Goal: Task Accomplishment & Management: Use online tool/utility

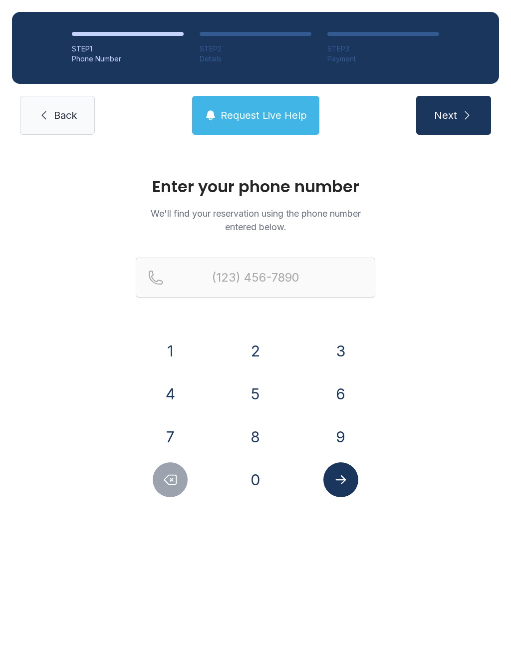
click at [176, 382] on button "4" at bounding box center [170, 394] width 35 height 35
click at [173, 435] on button "7" at bounding box center [170, 436] width 35 height 35
click at [259, 469] on button "0" at bounding box center [255, 479] width 35 height 35
click at [345, 353] on button "3" at bounding box center [341, 351] width 35 height 35
click at [259, 395] on button "5" at bounding box center [255, 394] width 35 height 35
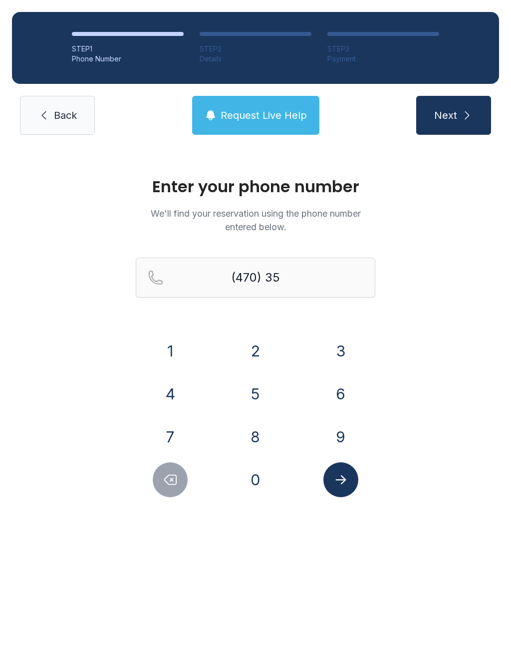
click at [185, 358] on button "1" at bounding box center [170, 351] width 35 height 35
click at [348, 424] on button "9" at bounding box center [341, 436] width 35 height 35
click at [177, 435] on button "7" at bounding box center [170, 436] width 35 height 35
click at [262, 431] on button "8" at bounding box center [255, 436] width 35 height 35
click at [171, 437] on button "7" at bounding box center [170, 436] width 35 height 35
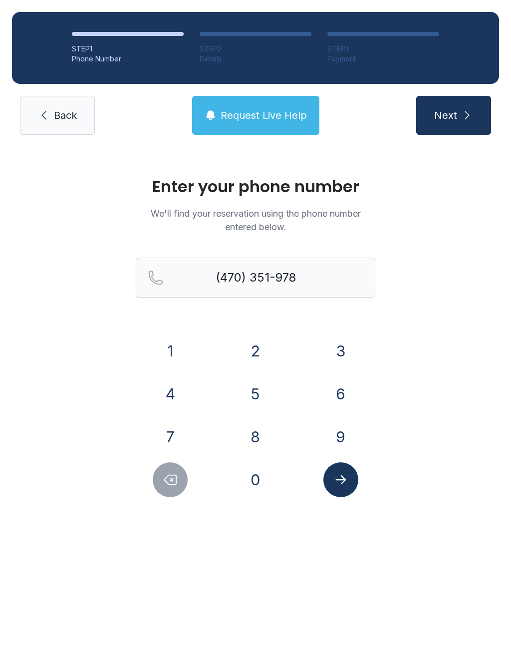
type input "[PHONE_NUMBER]"
click at [60, 123] on link "Back" at bounding box center [57, 115] width 75 height 39
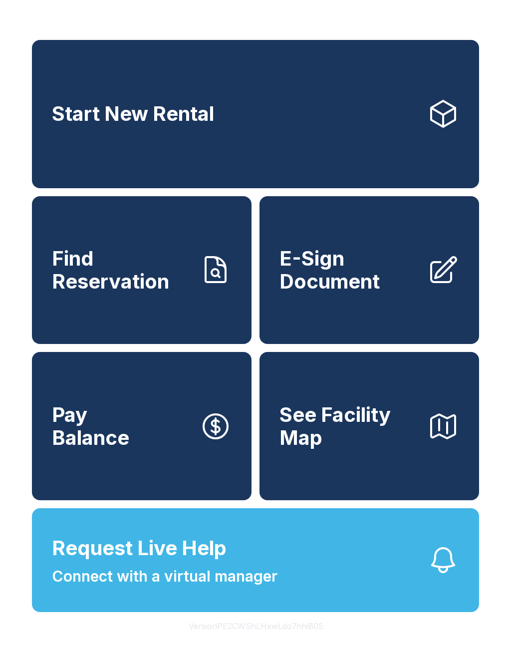
click at [365, 293] on span "E-Sign Document" at bounding box center [350, 269] width 140 height 45
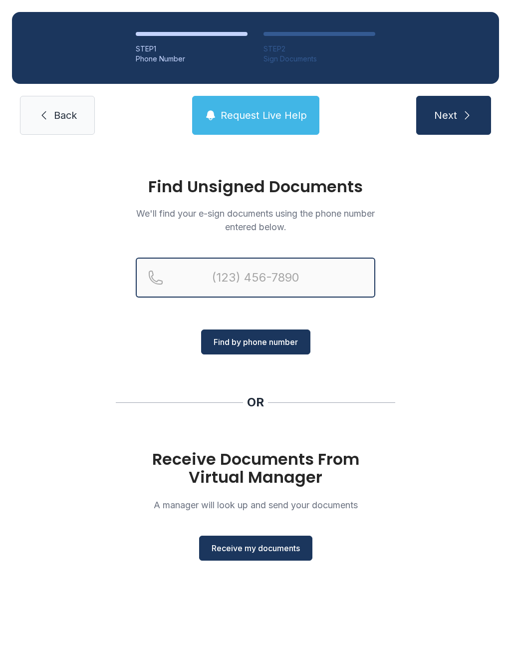
click at [244, 269] on input "Reservation phone number" at bounding box center [256, 278] width 240 height 40
type input "("
click at [430, 274] on div "Find Unsigned Documents We'll find your e-sign documents using the phone number…" at bounding box center [255, 374] width 511 height 454
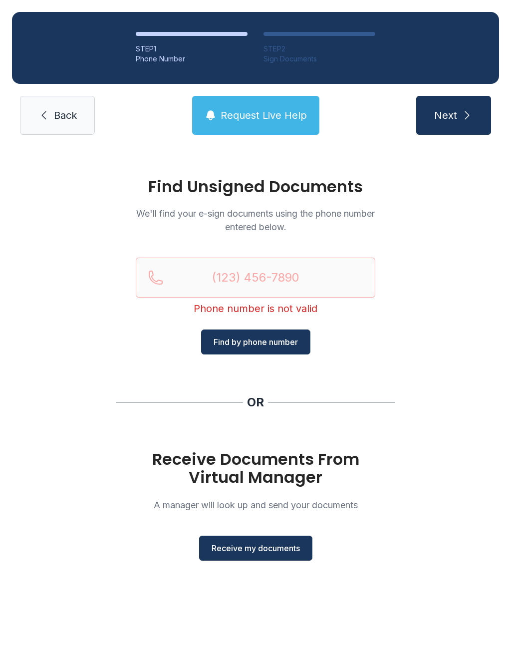
click at [291, 552] on span "Receive my documents" at bounding box center [256, 548] width 88 height 12
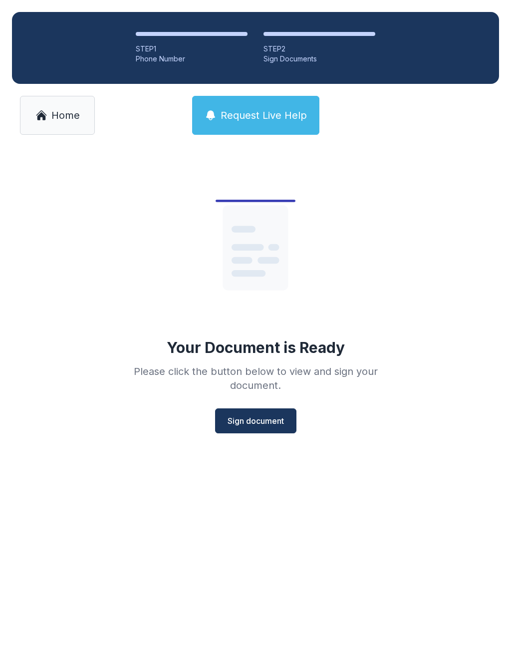
click at [264, 419] on span "Sign document" at bounding box center [256, 421] width 56 height 12
click at [47, 124] on link "Home" at bounding box center [57, 115] width 75 height 39
